Goal: Transaction & Acquisition: Download file/media

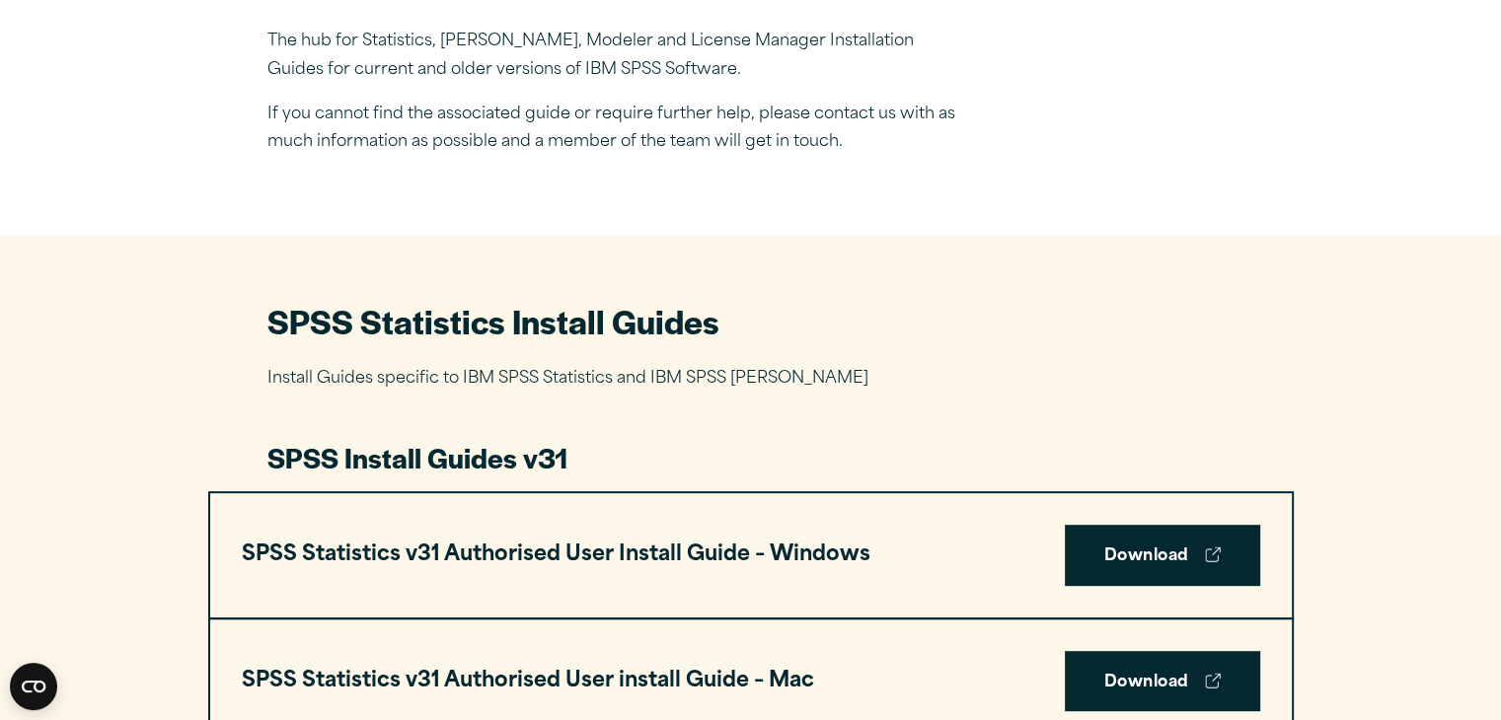
drag, startPoint x: 1515, startPoint y: 68, endPoint x: 1514, endPoint y: 137, distance: 69.1
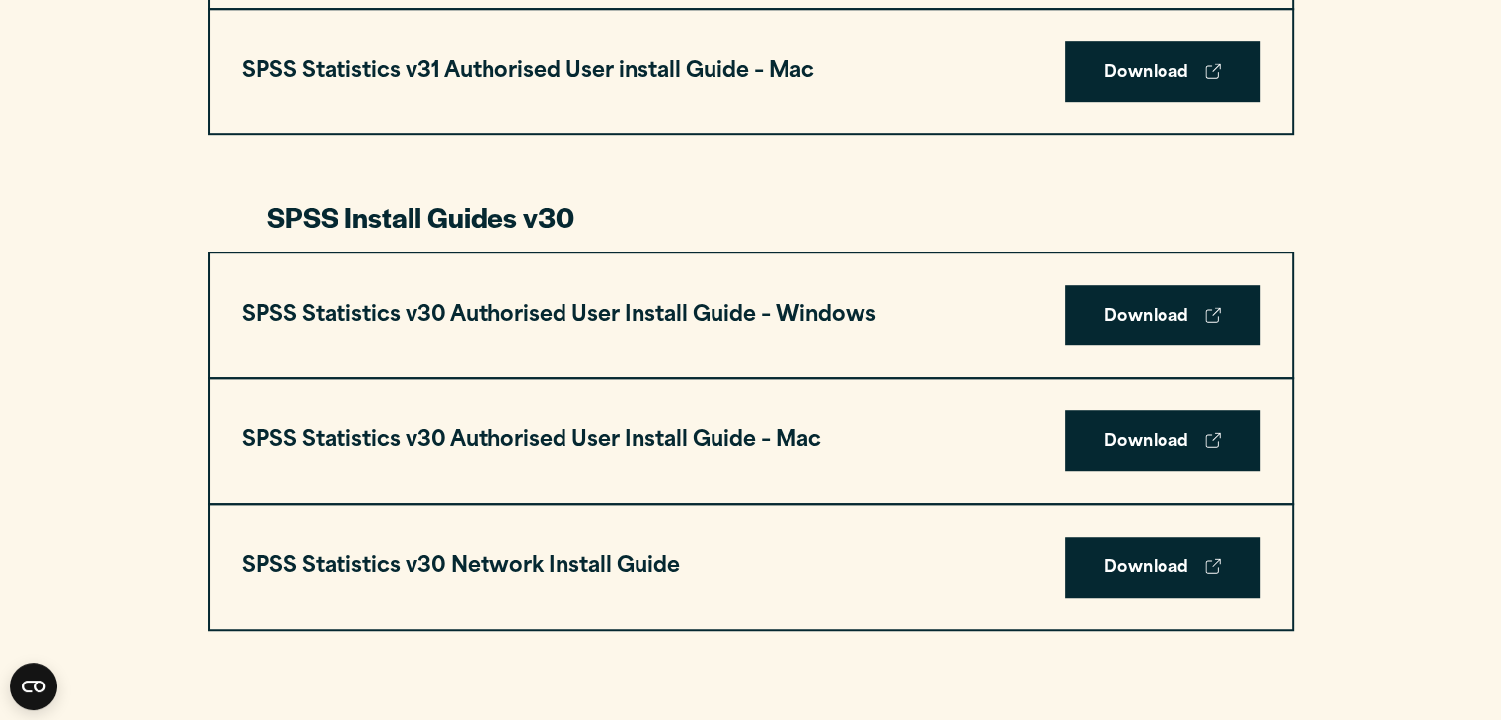
scroll to position [1266, 0]
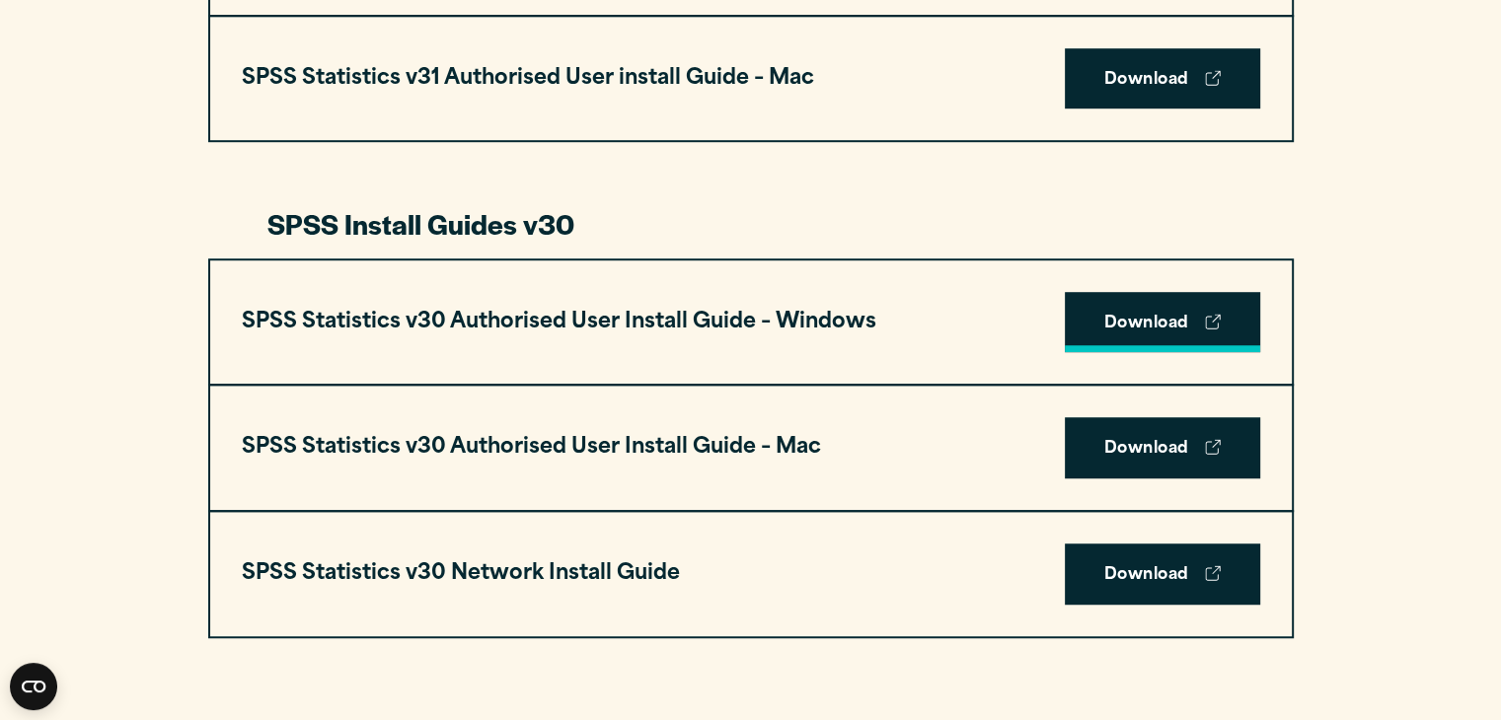
click at [1169, 317] on link "Download" at bounding box center [1162, 322] width 195 height 61
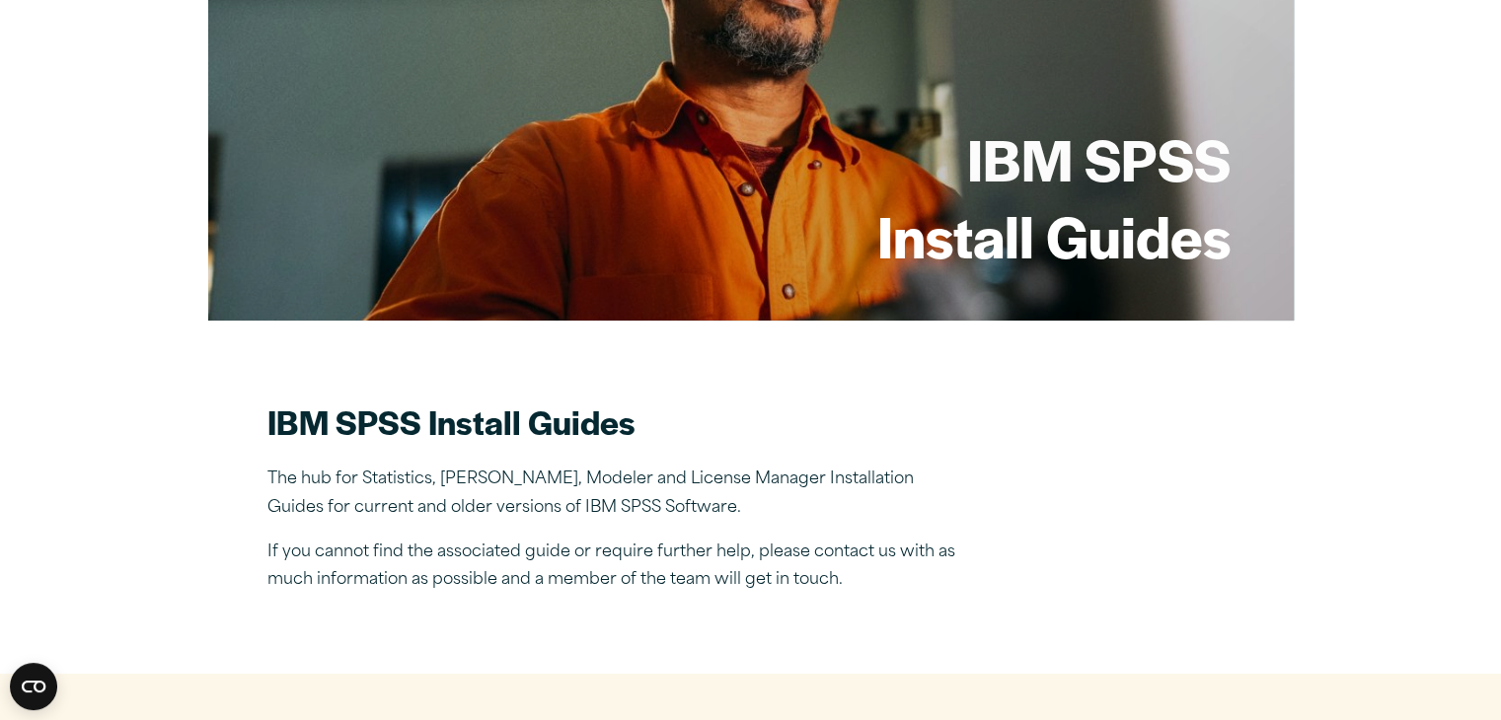
scroll to position [217, 0]
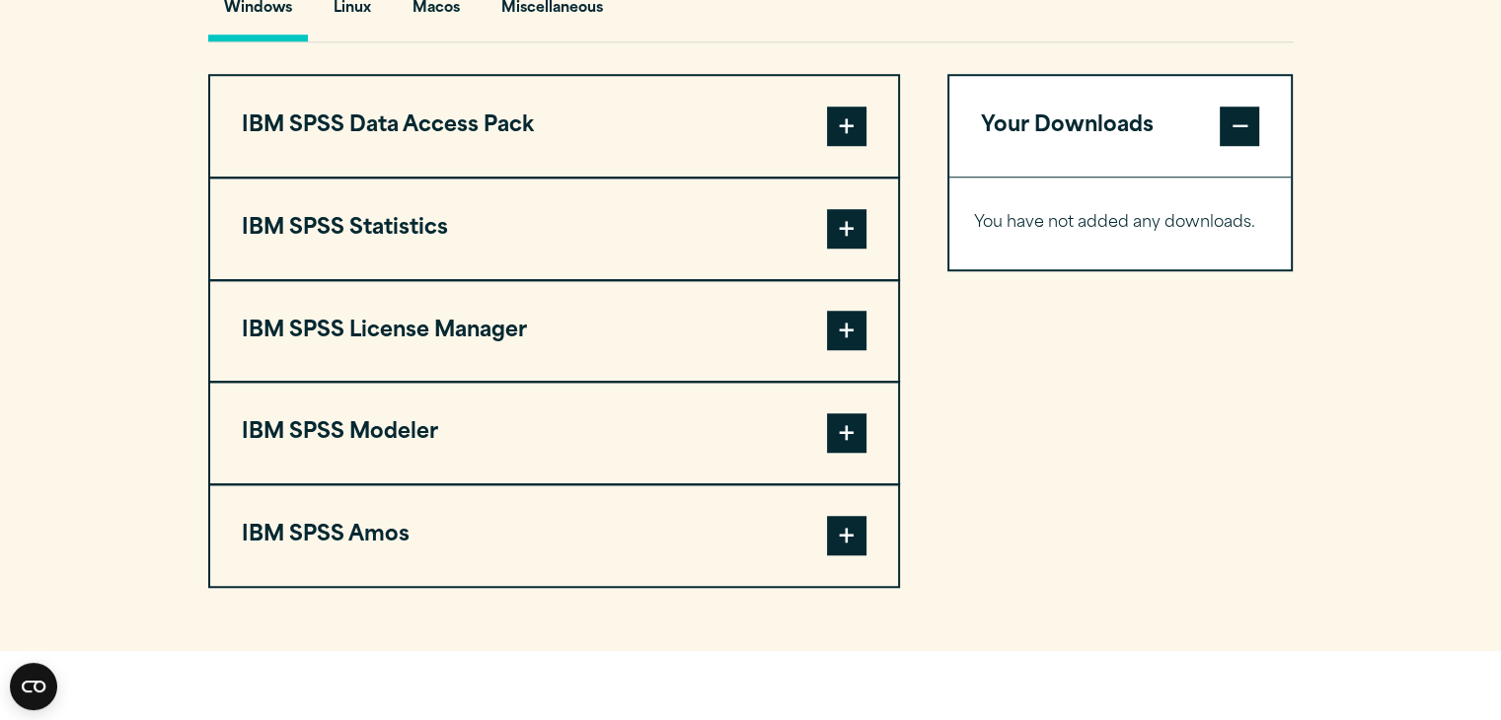
scroll to position [1568, 0]
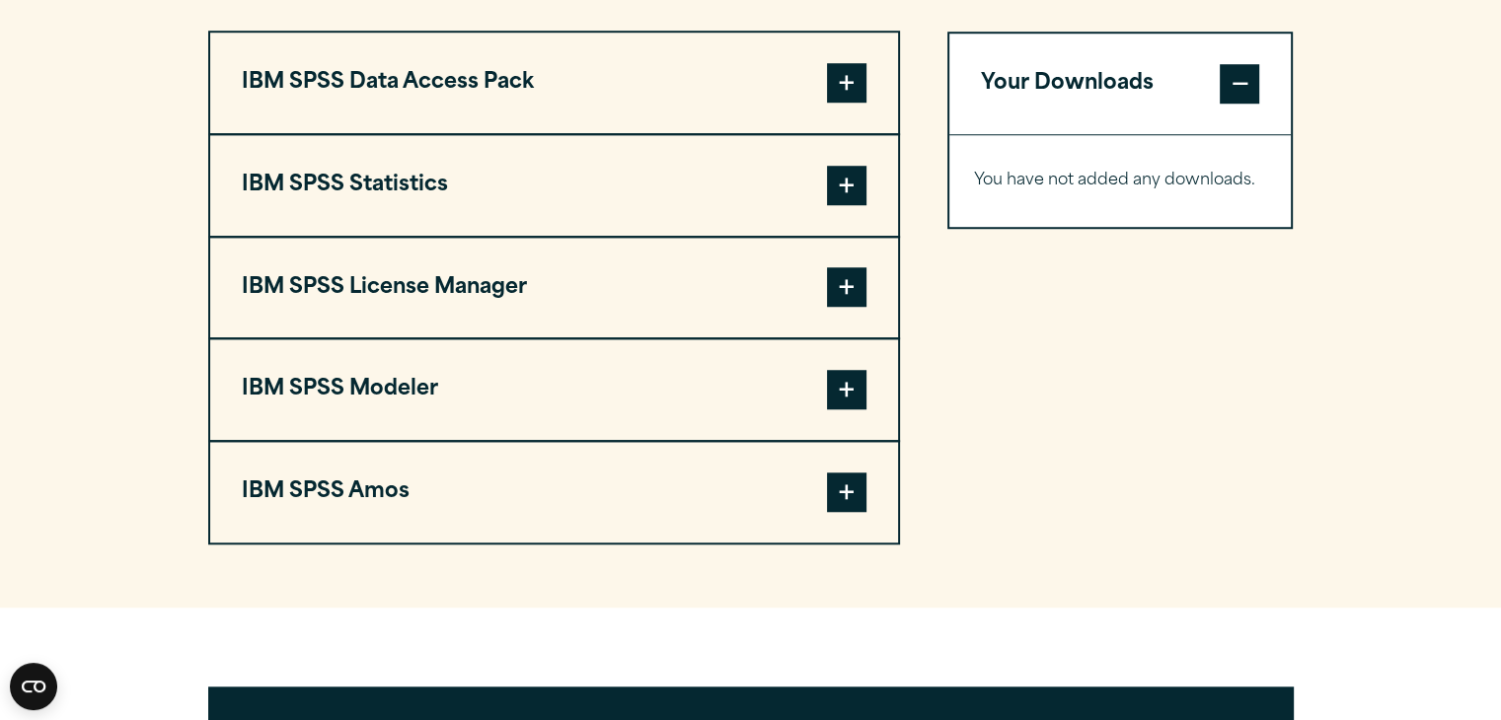
click at [841, 188] on span at bounding box center [846, 185] width 39 height 39
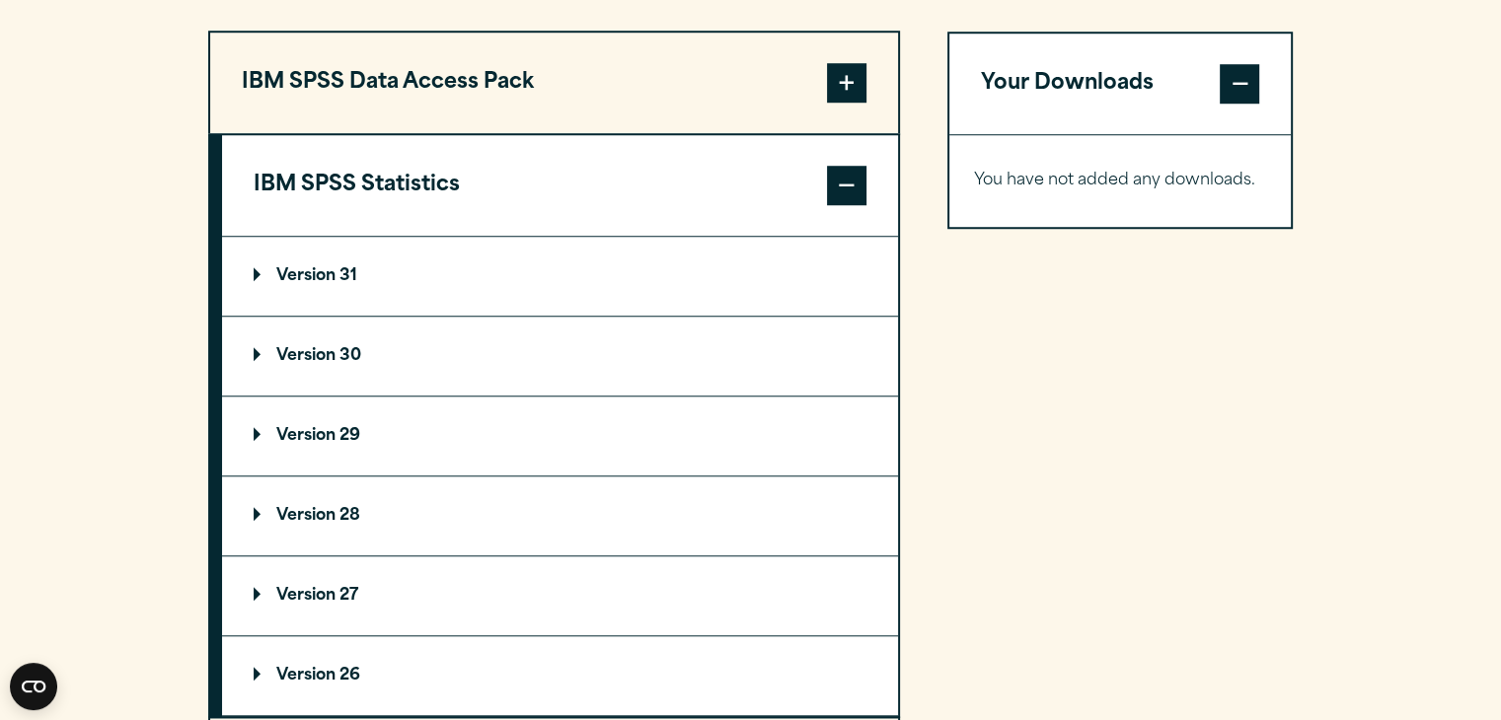
click at [295, 268] on p "Version 31" at bounding box center [306, 276] width 104 height 16
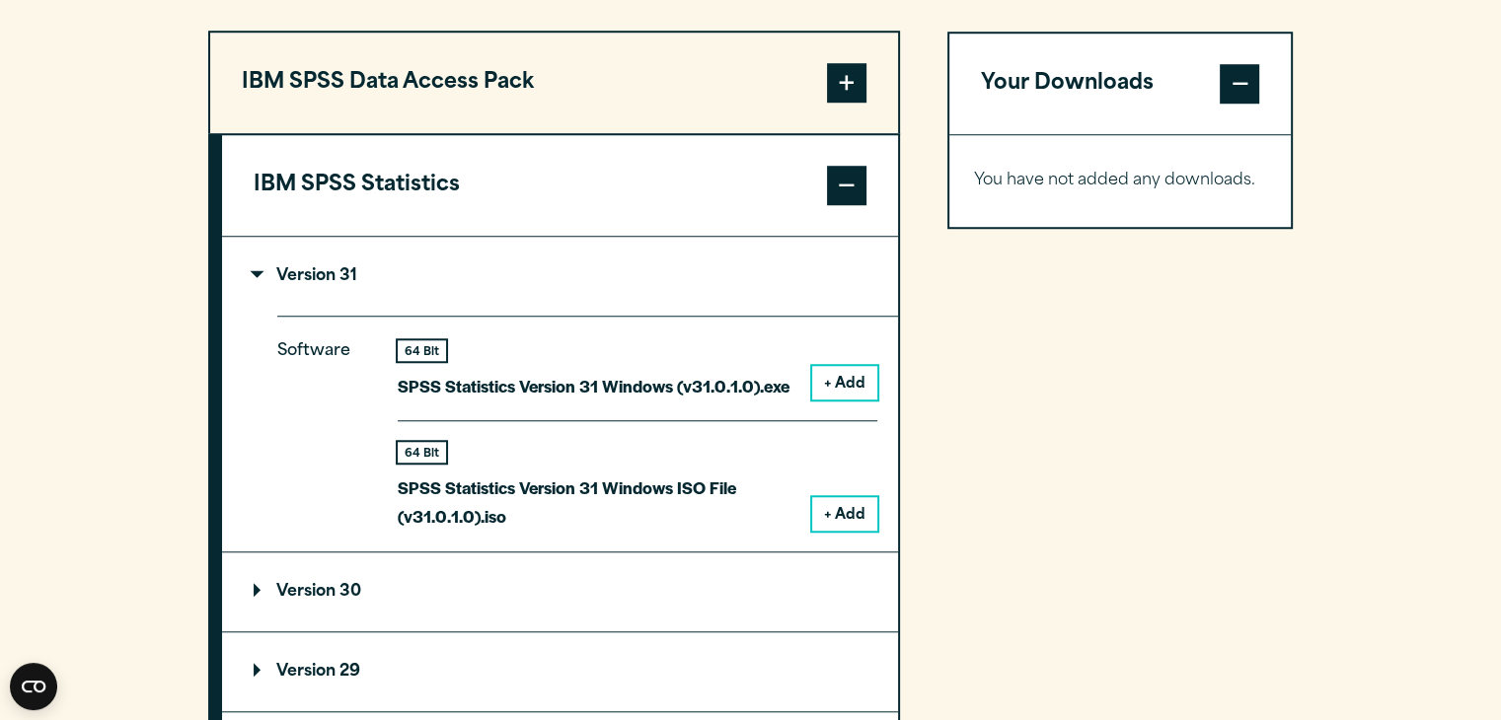
click at [277, 585] on p "Version 30" at bounding box center [308, 592] width 108 height 16
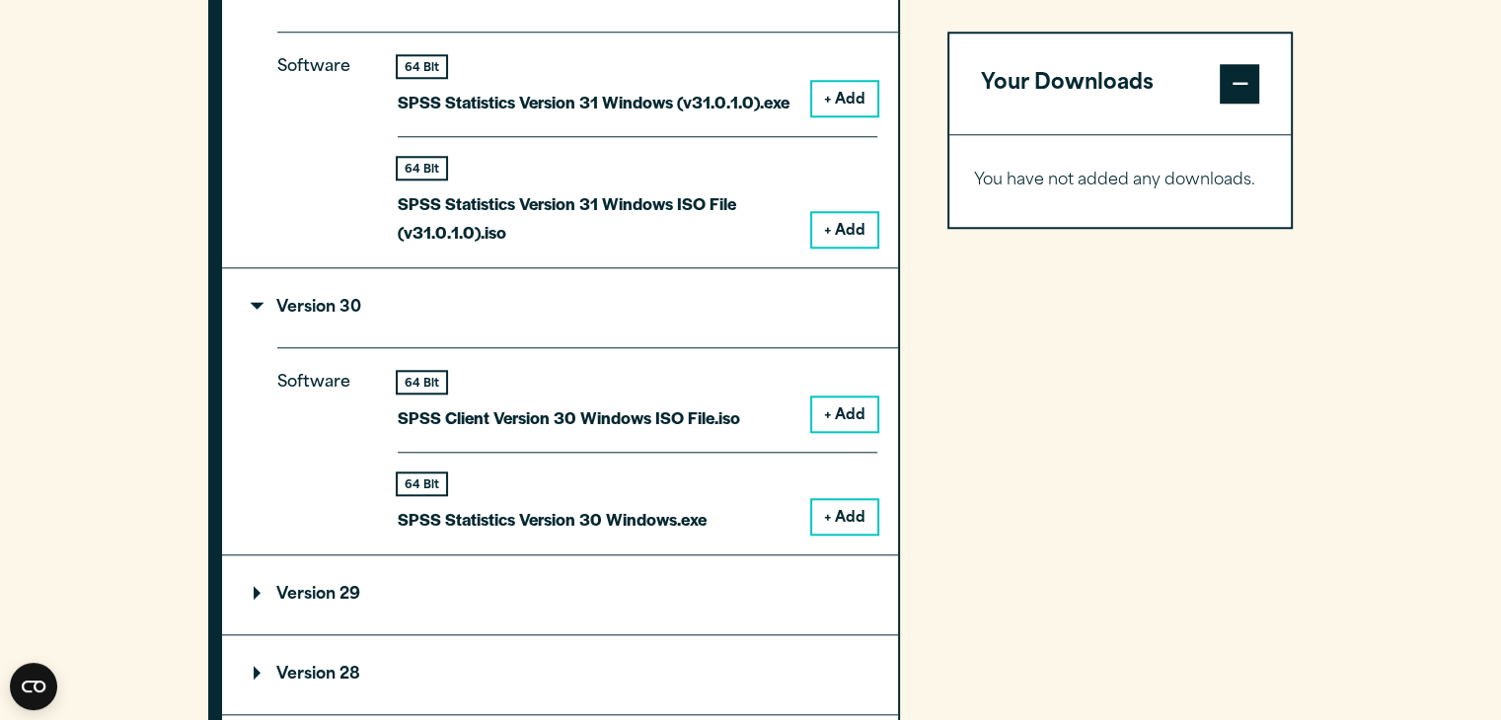
scroll to position [1875, 0]
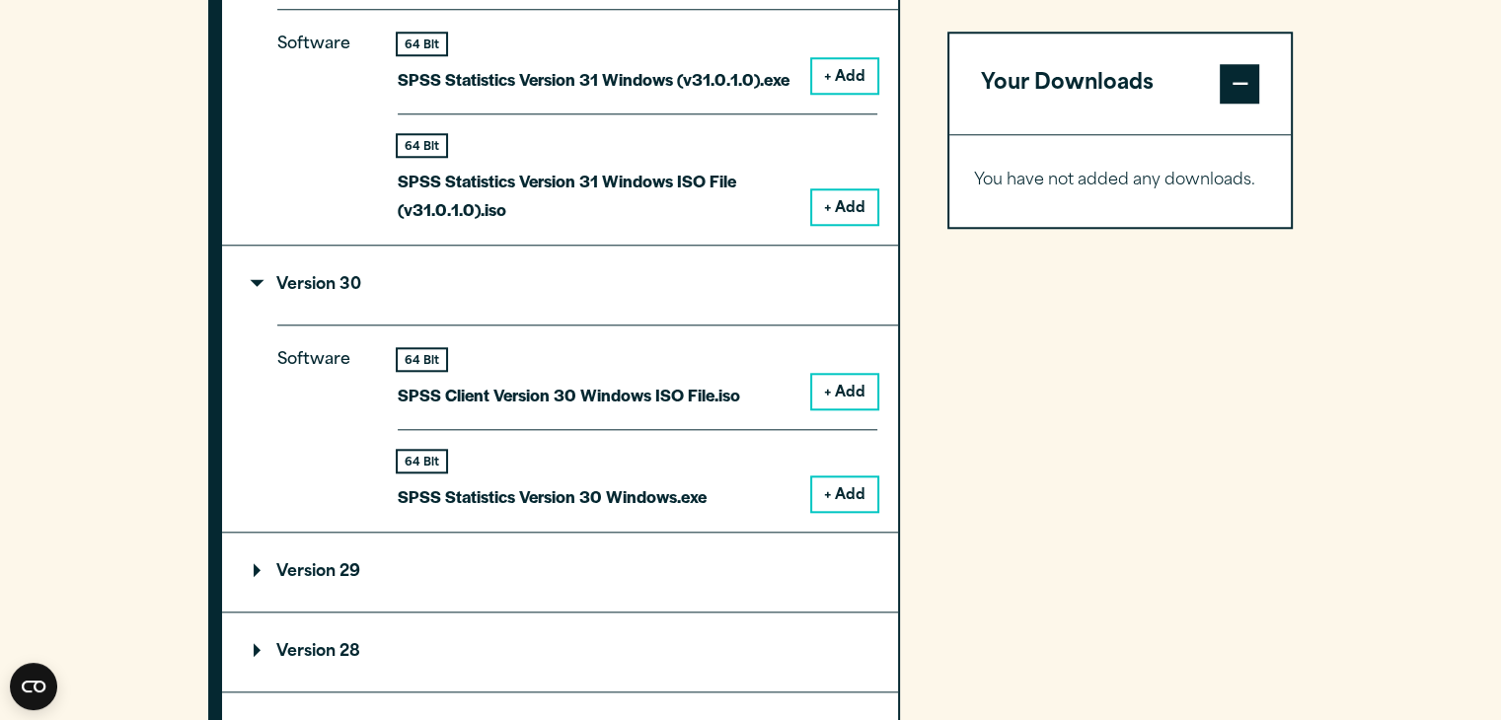
click at [841, 500] on button "+ Add" at bounding box center [844, 495] width 65 height 34
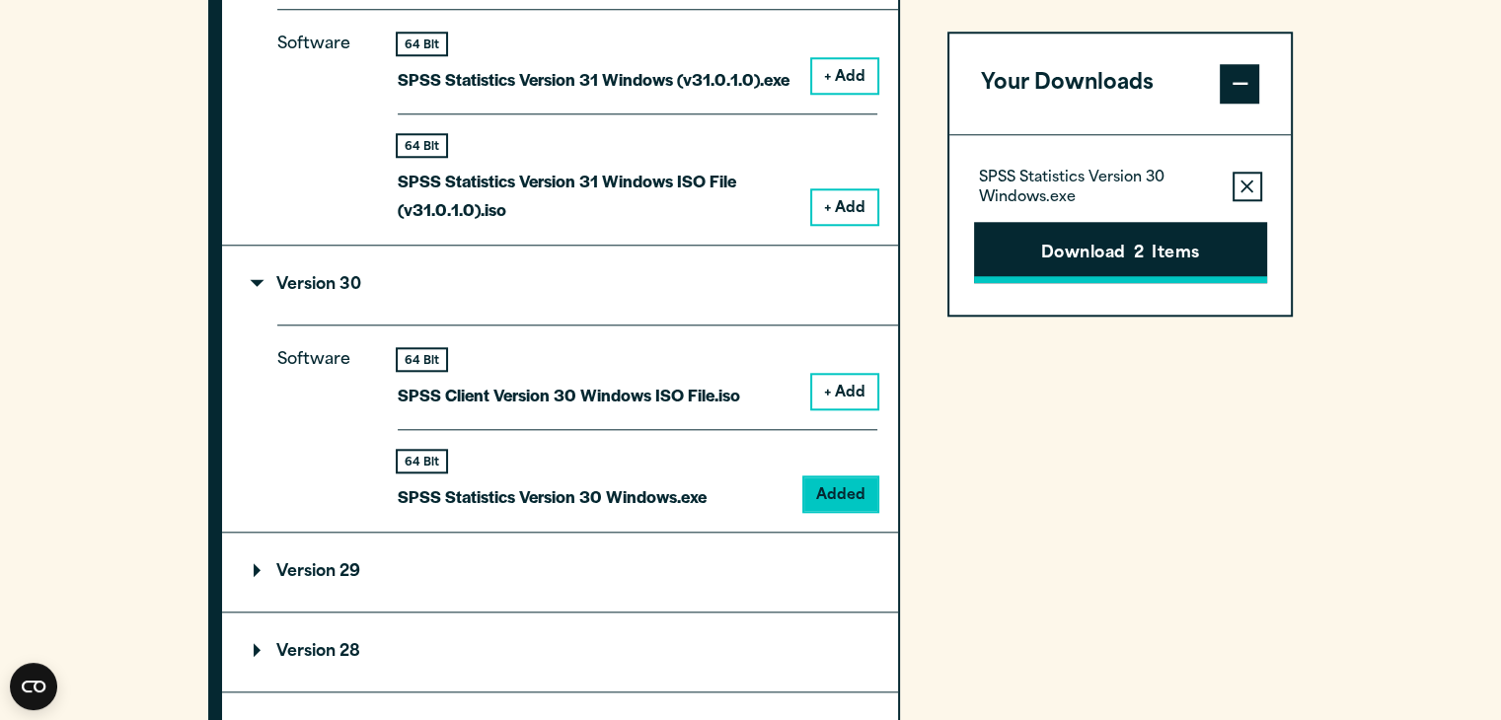
click at [1106, 247] on button "Download 2 Items" at bounding box center [1120, 252] width 293 height 61
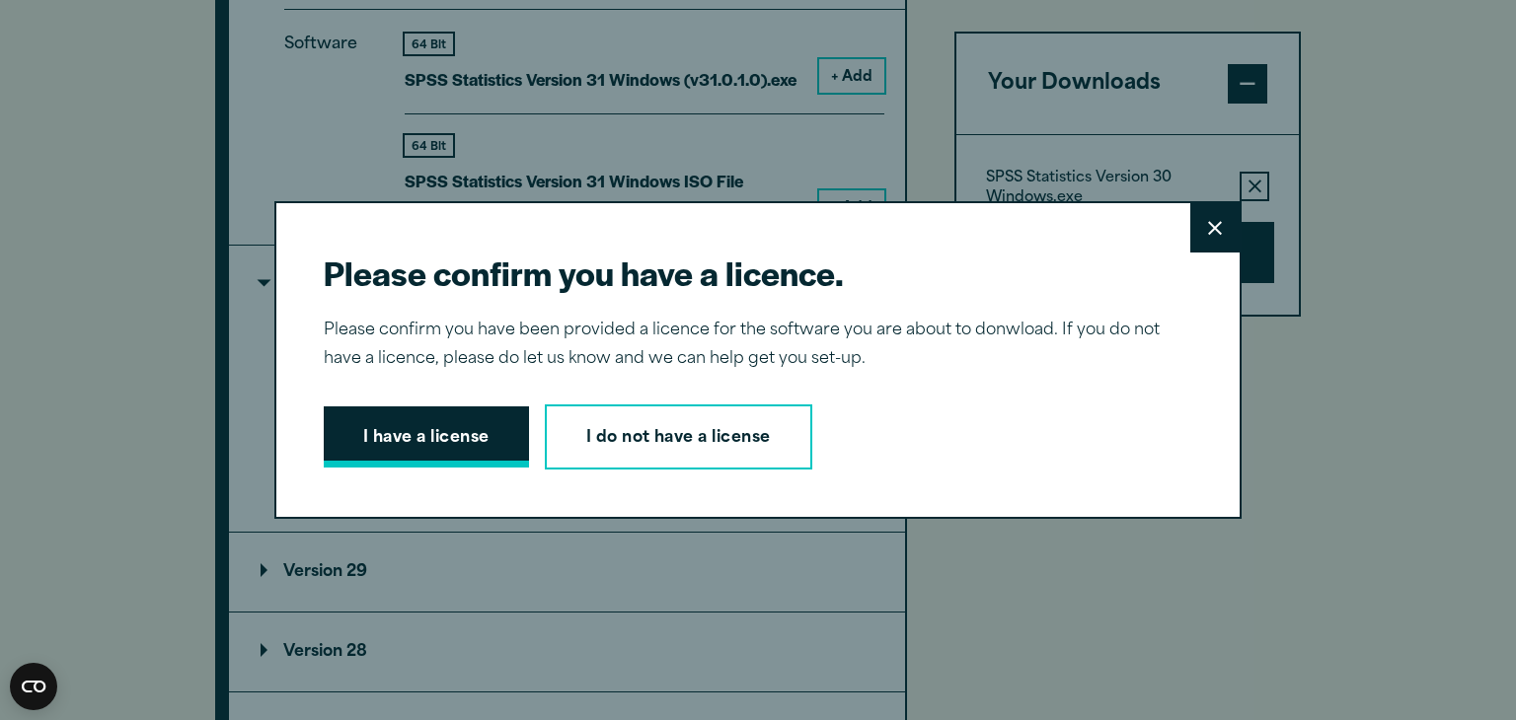
click at [471, 435] on button "I have a license" at bounding box center [426, 437] width 205 height 61
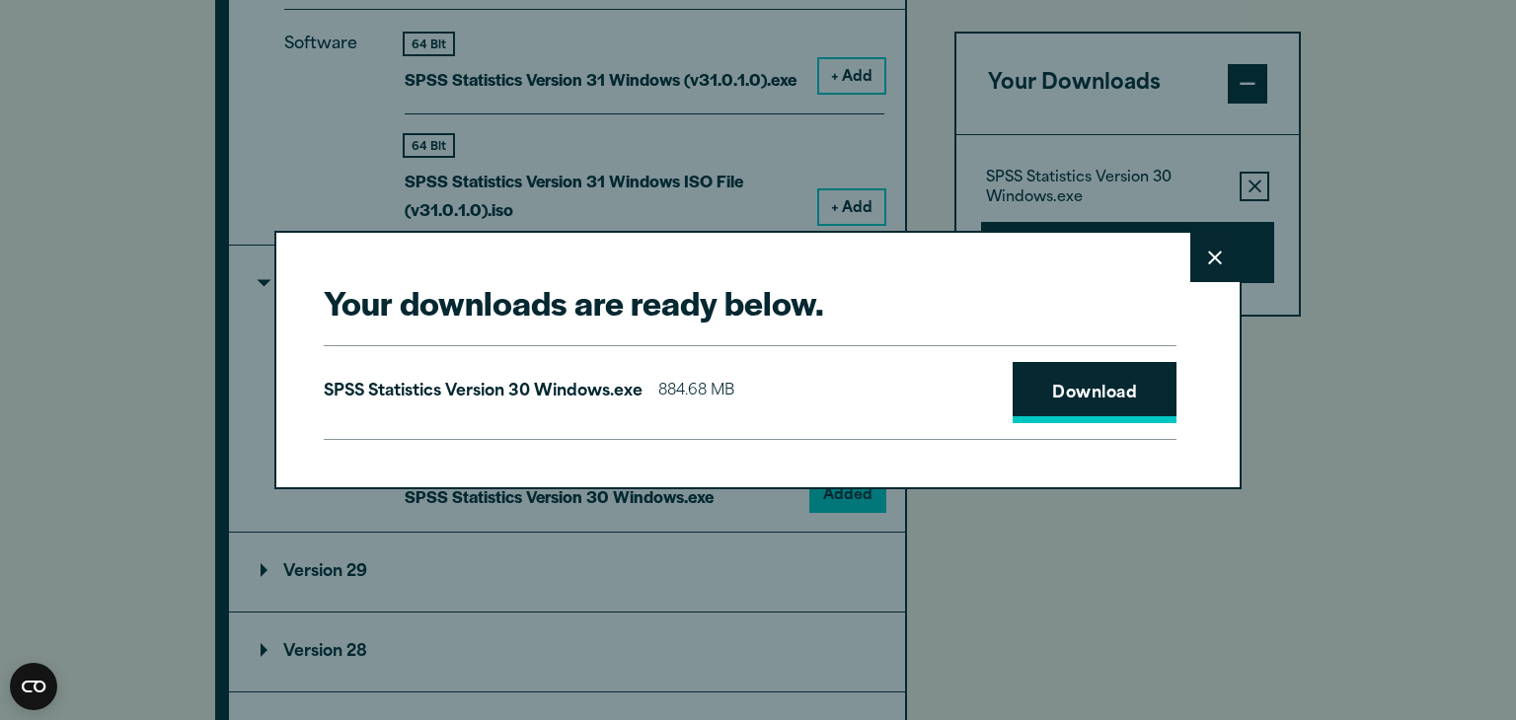
click at [1034, 406] on link "Download" at bounding box center [1095, 392] width 164 height 61
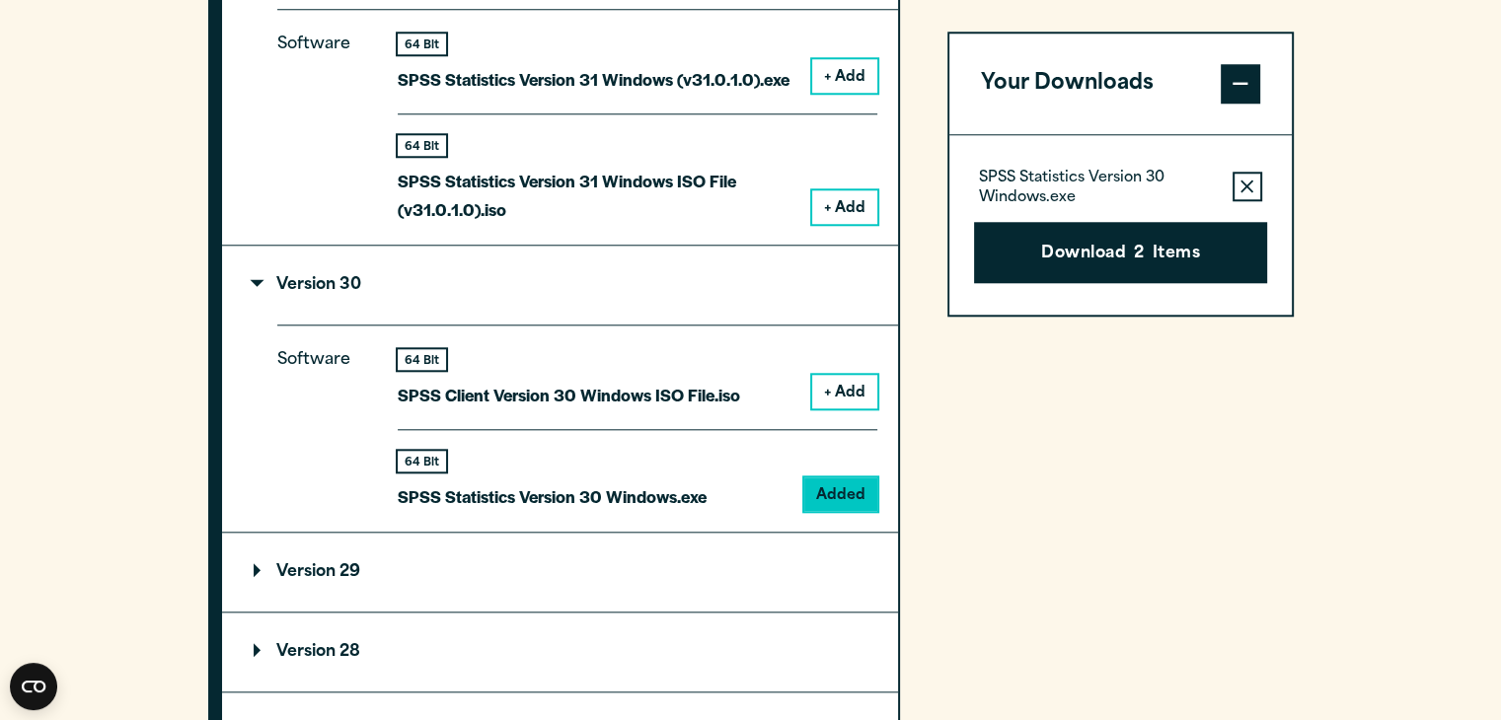
click at [1353, 271] on div "Your downloads are ready below. Close SPSS Statistics Version 30 Windows.exe 88…" at bounding box center [750, 360] width 1501 height 720
